Goal: Use online tool/utility: Use online tool/utility

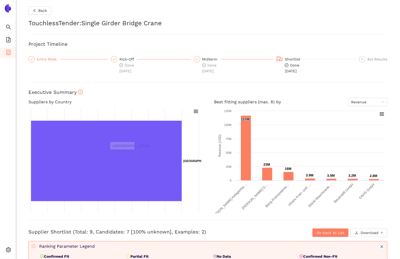
click at [47, 57] on div "Entry Mask" at bounding box center [48, 59] width 23 height 6
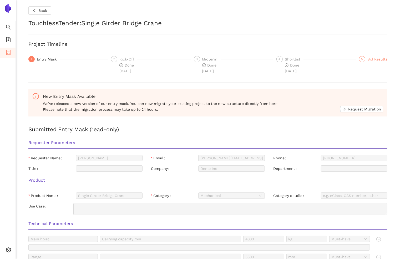
click at [361, 61] on div "5" at bounding box center [362, 59] width 6 height 6
click at [297, 62] on div "Done [DATE]" at bounding box center [294, 68] width 19 height 12
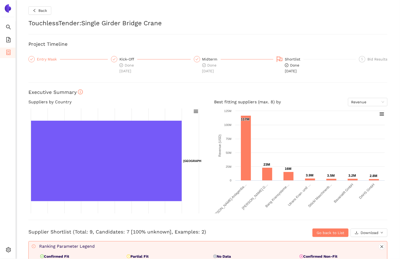
click at [58, 60] on div "Entry Mask" at bounding box center [48, 59] width 23 height 6
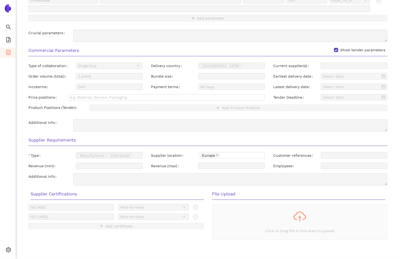
scroll to position [320, 0]
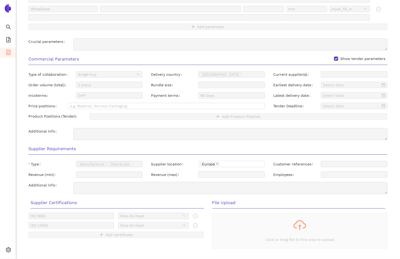
click at [56, 58] on h3 "Commercial Parameters Show tender parameters" at bounding box center [207, 59] width 359 height 7
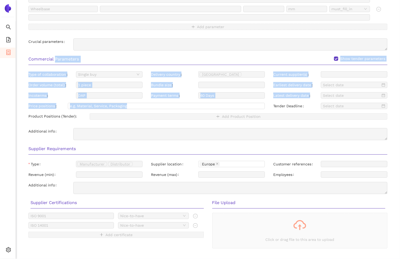
drag, startPoint x: 56, startPoint y: 58, endPoint x: 107, endPoint y: 109, distance: 72.4
click at [108, 109] on div "Commercial Parameters Show tender parameters Type of collaboration Single buy D…" at bounding box center [207, 98] width 367 height 90
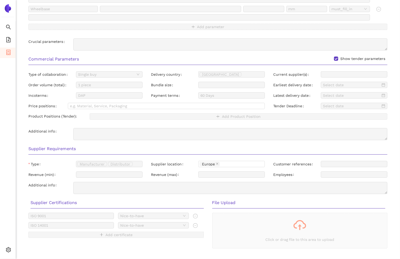
click at [115, 108] on div "Price positions e.g. Material, Service, Packaging" at bounding box center [146, 107] width 245 height 8
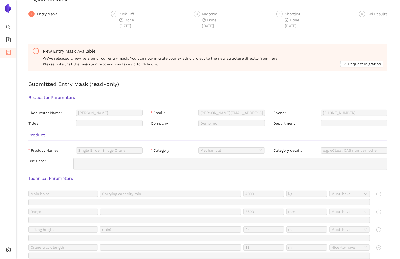
scroll to position [0, 0]
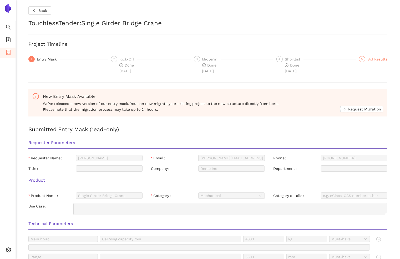
click at [363, 58] on div "5" at bounding box center [362, 59] width 6 height 6
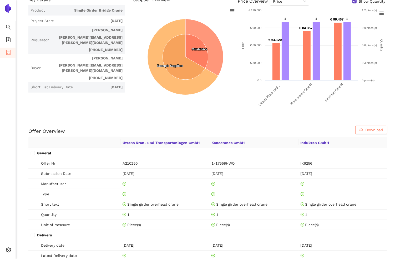
scroll to position [103, 0]
